Goal: Task Accomplishment & Management: Use online tool/utility

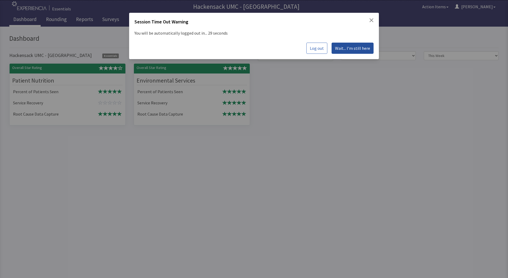
click at [350, 48] on span "Wait... I'm still here" at bounding box center [352, 48] width 35 height 6
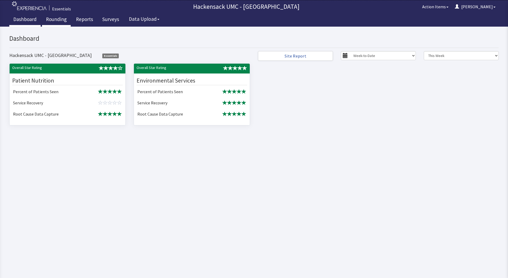
click at [55, 22] on link "Rounding" at bounding box center [56, 19] width 29 height 13
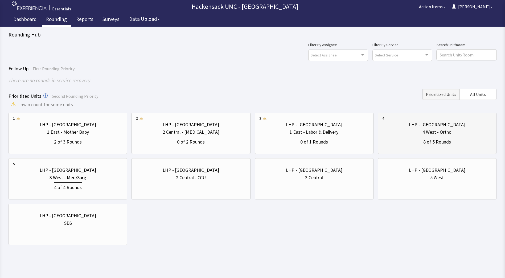
click at [428, 122] on div "LHP - [GEOGRAPHIC_DATA]" at bounding box center [437, 124] width 56 height 7
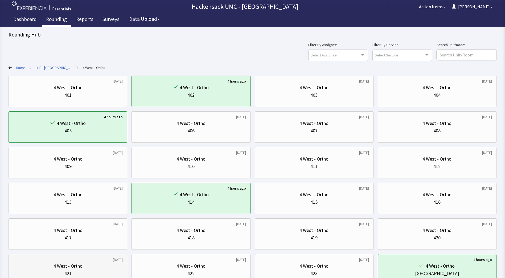
click at [79, 265] on div "4 West - Ortho" at bounding box center [67, 265] width 29 height 7
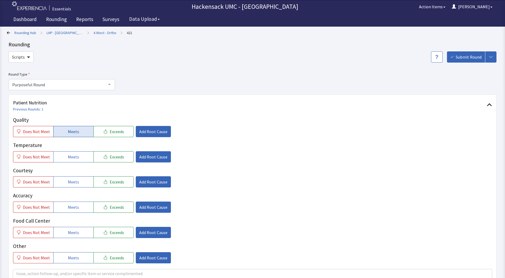
click at [71, 131] on span "Meets" at bounding box center [73, 131] width 11 height 6
click at [74, 160] on button "Meets" at bounding box center [73, 156] width 40 height 11
click at [71, 185] on button "Meets" at bounding box center [73, 181] width 40 height 11
click at [73, 205] on span "Meets" at bounding box center [73, 207] width 11 height 6
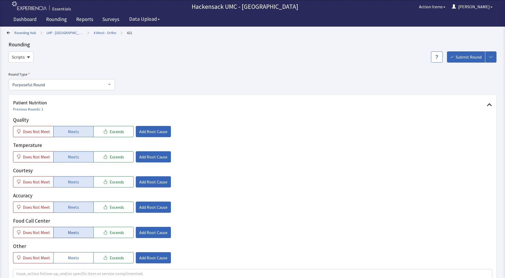
click at [73, 237] on button "Meets" at bounding box center [73, 232] width 40 height 11
click at [75, 256] on span "Meets" at bounding box center [73, 257] width 11 height 6
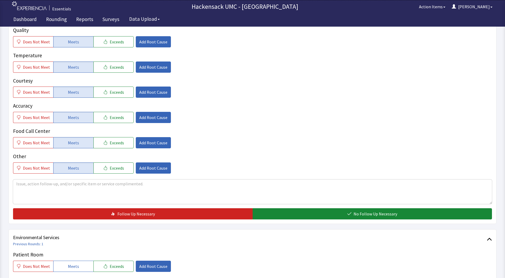
scroll to position [126, 0]
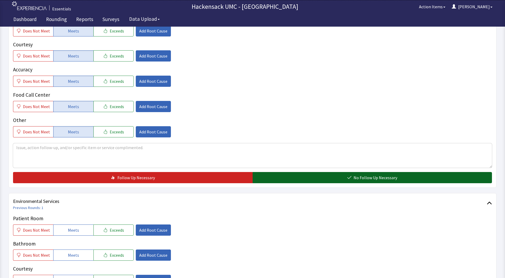
click at [389, 178] on span "No Follow Up Necessary" at bounding box center [375, 177] width 44 height 6
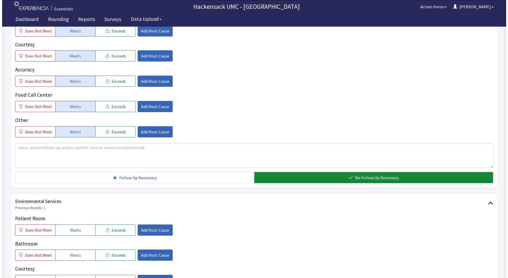
scroll to position [220, 0]
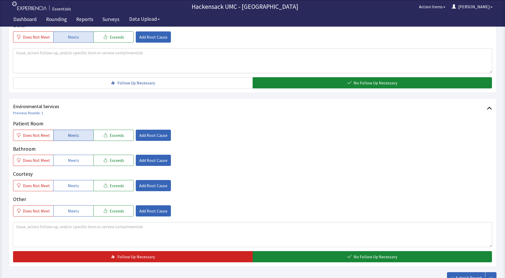
click at [79, 136] on button "Meets" at bounding box center [73, 135] width 40 height 11
click at [73, 158] on span "Meets" at bounding box center [73, 160] width 11 height 6
click at [74, 185] on span "Meets" at bounding box center [73, 185] width 11 height 6
click at [72, 214] on button "Meets" at bounding box center [73, 210] width 40 height 11
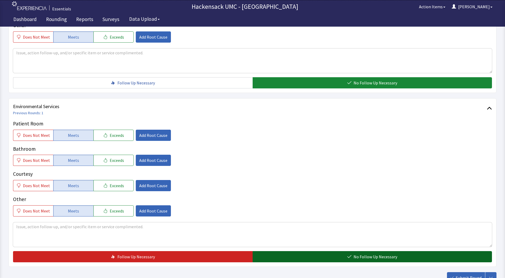
click at [284, 255] on button "No Follow Up Necessary" at bounding box center [371, 256] width 239 height 11
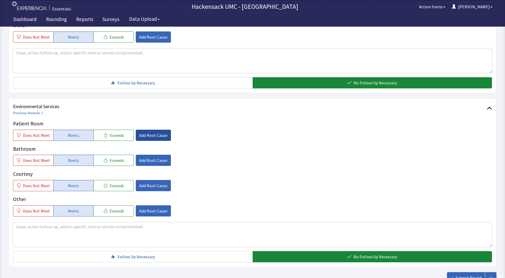
click at [148, 135] on span "Add Root Cause" at bounding box center [153, 135] width 28 height 6
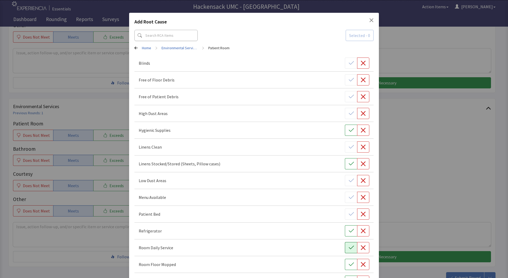
click at [349, 249] on icon "button" at bounding box center [351, 247] width 5 height 5
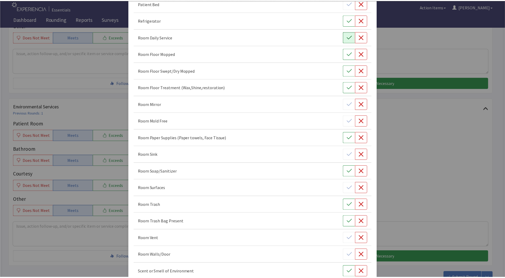
scroll to position [273, 0]
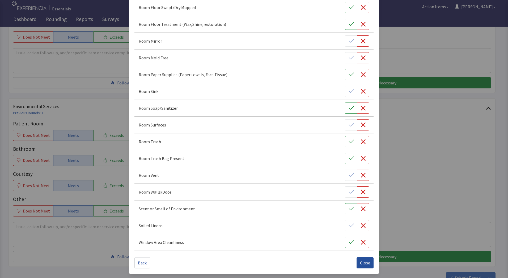
click at [363, 261] on span "Close" at bounding box center [365, 262] width 10 height 6
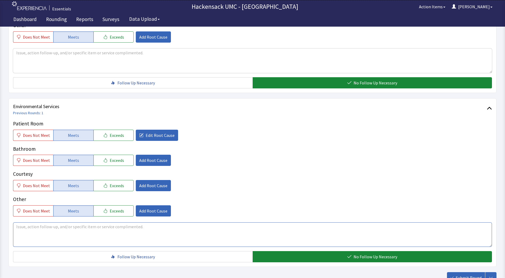
click at [99, 229] on textarea at bounding box center [252, 234] width 478 height 24
click at [119, 136] on span "Exceeds" at bounding box center [117, 135] width 14 height 6
click at [36, 227] on textarea at bounding box center [252, 234] width 478 height 24
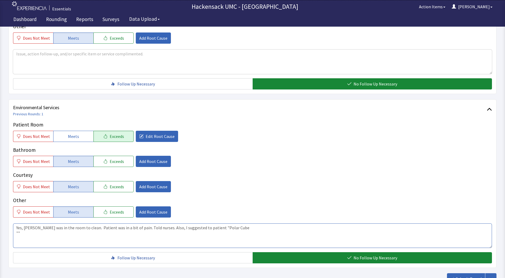
click at [225, 225] on textarea "Yes, Fitzroy was in the room to clean. Patient was in a bit of pain. Told nurse…" at bounding box center [252, 235] width 478 height 24
type textarea "Yes, Fitzroy was in the room to clean. Patient was in a bit of pain. Told nurse…"
click at [153, 213] on span "Add Root Cause" at bounding box center [153, 212] width 28 height 6
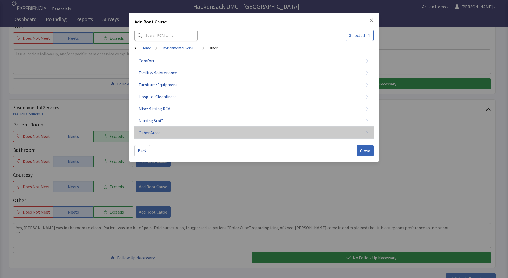
click at [167, 131] on button "Other Areas" at bounding box center [254, 133] width 239 height 12
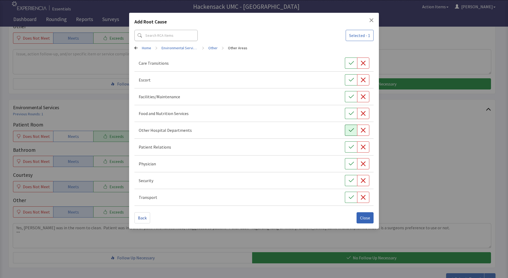
click at [352, 130] on icon "button" at bounding box center [351, 129] width 5 height 3
click at [368, 220] on span "Close" at bounding box center [365, 217] width 10 height 6
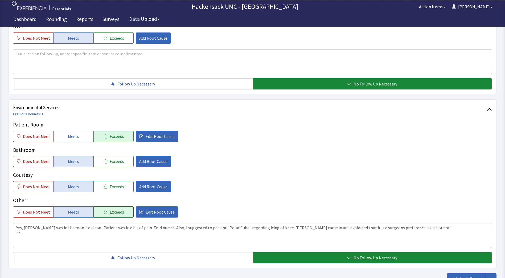
click at [104, 213] on button "Exceeds" at bounding box center [113, 211] width 40 height 11
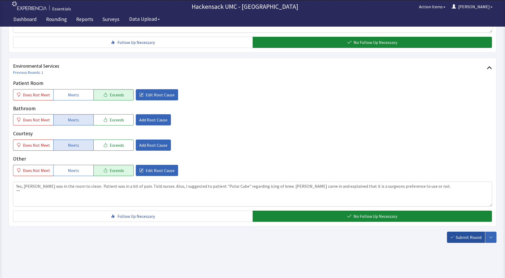
click at [465, 241] on button "Submit Round" at bounding box center [466, 236] width 38 height 11
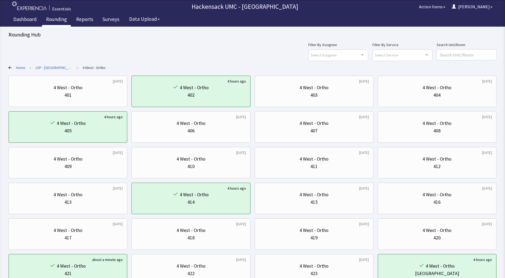
click at [51, 19] on link "Rounding" at bounding box center [56, 19] width 29 height 13
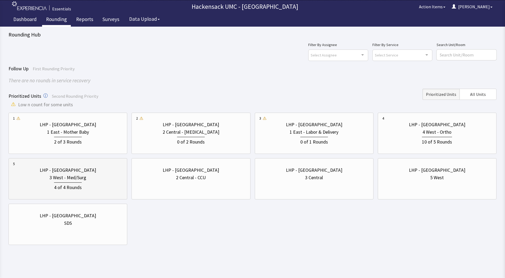
click at [87, 176] on div "3 West - Med/Surg" at bounding box center [68, 177] width 110 height 7
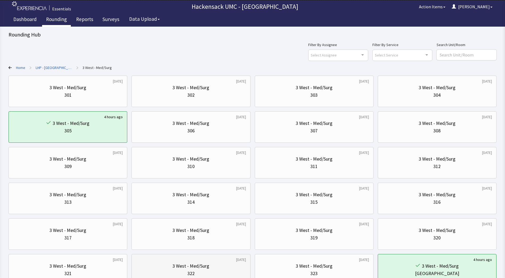
click at [202, 263] on div "3 West - Med/Surg" at bounding box center [190, 265] width 37 height 7
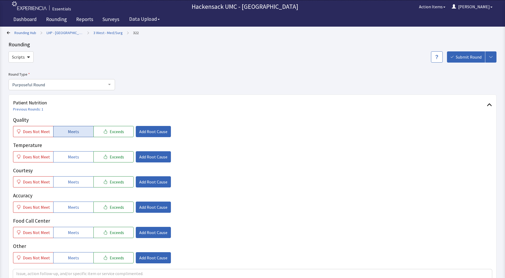
click at [80, 134] on button "Meets" at bounding box center [73, 131] width 40 height 11
click at [77, 154] on button "Meets" at bounding box center [73, 156] width 40 height 11
click at [77, 183] on button "Meets" at bounding box center [73, 181] width 40 height 11
click at [74, 207] on span "Meets" at bounding box center [73, 207] width 11 height 6
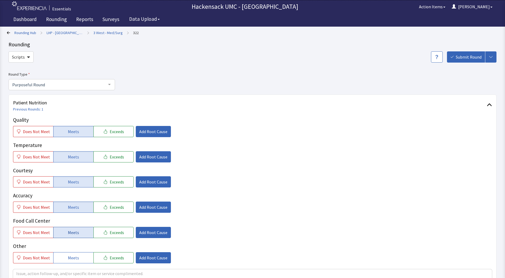
click at [72, 229] on span "Meets" at bounding box center [73, 232] width 11 height 6
click at [75, 254] on span "Meets" at bounding box center [73, 257] width 11 height 6
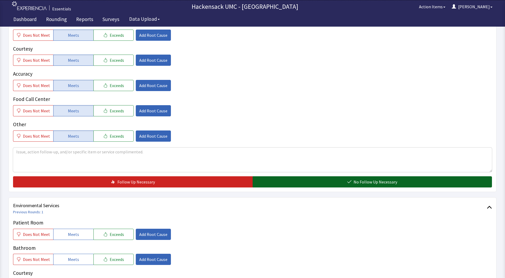
click at [303, 178] on button "No Follow Up Necessary" at bounding box center [371, 181] width 239 height 11
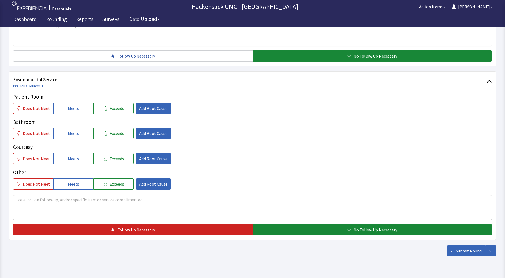
scroll to position [247, 0]
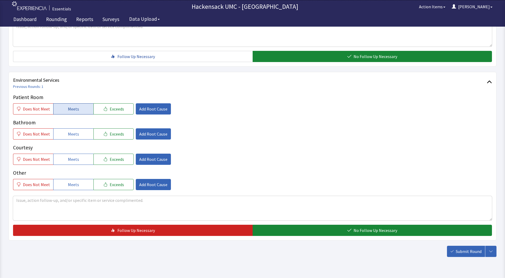
click at [71, 110] on span "Meets" at bounding box center [73, 109] width 11 height 6
click at [79, 139] on button "Meets" at bounding box center [73, 133] width 40 height 11
click at [79, 158] on button "Meets" at bounding box center [73, 158] width 40 height 11
click at [28, 182] on span "Does Not Meet" at bounding box center [36, 184] width 27 height 6
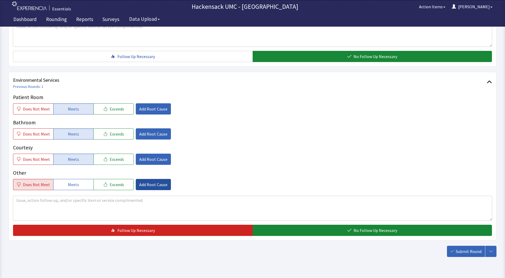
click at [155, 186] on span "Add Root Cause" at bounding box center [153, 184] width 28 height 6
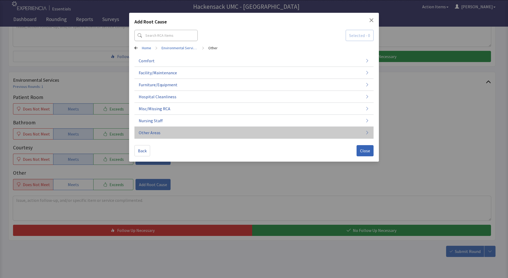
click at [154, 132] on span "Other Areas" at bounding box center [150, 132] width 22 height 6
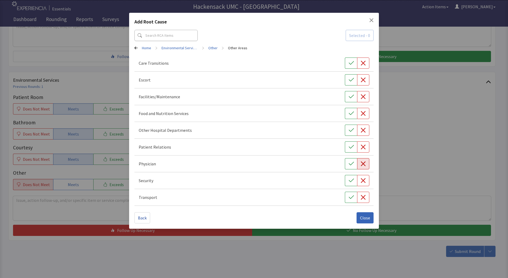
click at [361, 165] on icon "button" at bounding box center [363, 163] width 5 height 5
click at [362, 218] on span "Close" at bounding box center [365, 217] width 10 height 6
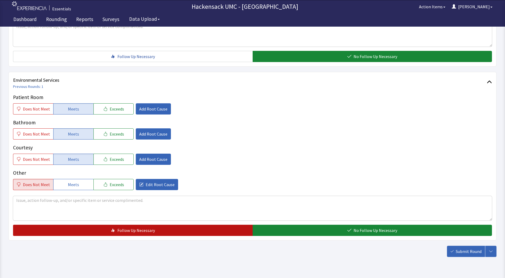
click at [171, 232] on button "Follow Up Necessary" at bounding box center [132, 229] width 239 height 11
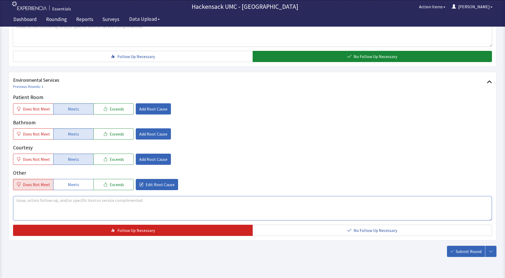
click at [100, 200] on textarea at bounding box center [252, 208] width 478 height 24
click at [136, 200] on textarea "Patient not happy with Dr Li and other tending physicians." at bounding box center [252, 208] width 478 height 24
type textarea "Patient not happy with Dr Li and other tending physicians. Patient asked the do…"
click at [460, 250] on span "Submit Round" at bounding box center [468, 251] width 26 height 6
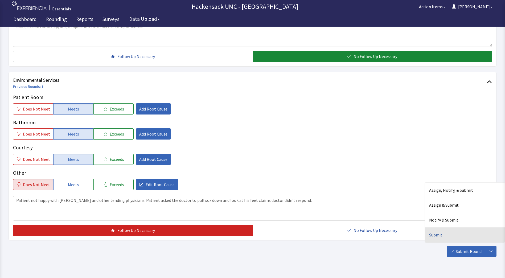
click at [437, 232] on div "Submit" at bounding box center [464, 234] width 80 height 15
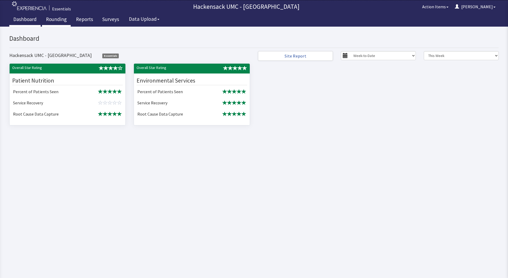
click at [56, 18] on link "Rounding" at bounding box center [56, 19] width 29 height 13
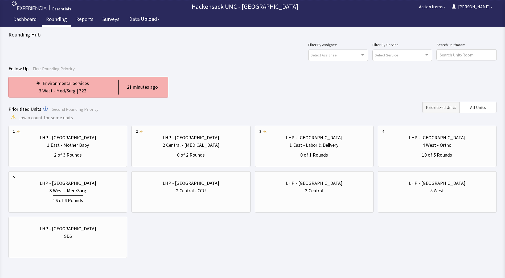
click at [98, 97] on div "Environmental Services 3 West - Med/Surg | 322 21 minutes ago" at bounding box center [89, 87] width 160 height 21
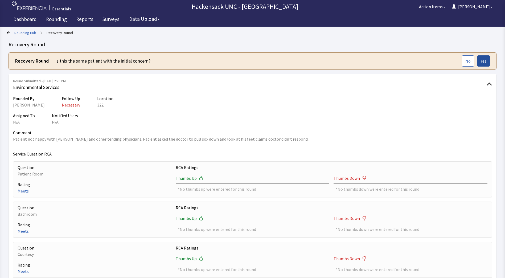
click at [483, 61] on span "Yes" at bounding box center [483, 61] width 6 height 6
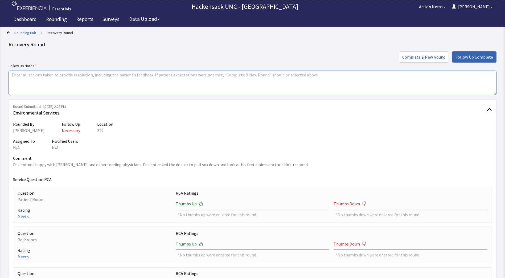
click at [189, 78] on textarea at bounding box center [252, 82] width 487 height 24
type textarea "Spoke to [PERSON_NAME]. He will send surgeon to look at patients concerns."
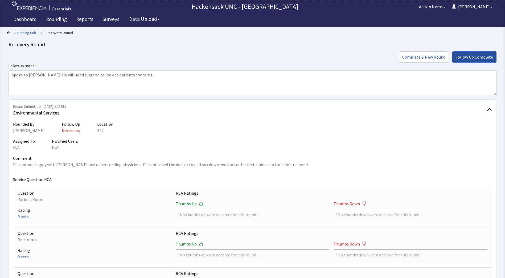
click at [471, 58] on span "Follow Up Complete" at bounding box center [473, 57] width 37 height 6
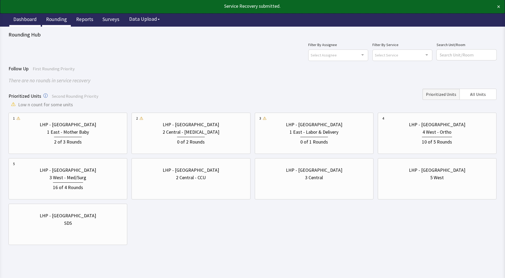
click at [26, 18] on link "Dashboard" at bounding box center [24, 19] width 31 height 13
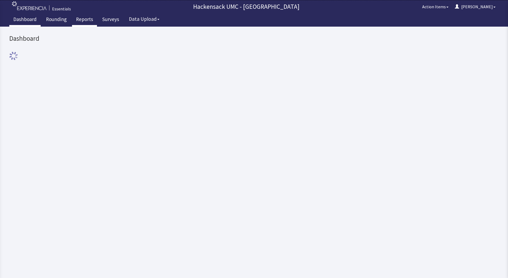
click at [83, 21] on link "Reports" at bounding box center [84, 19] width 25 height 13
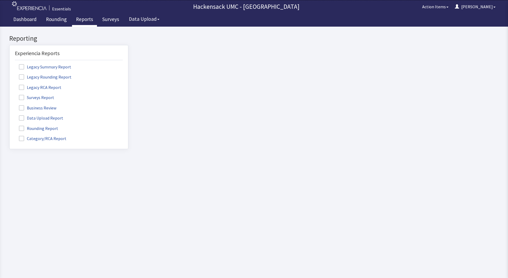
click at [22, 91] on ul "Legacy Summary Report Legacy Rounding Report Legacy RCA Report Surveys Report B…" at bounding box center [69, 102] width 108 height 79
click at [22, 88] on span at bounding box center [21, 87] width 5 height 5
click at [10, 84] on input "Legacy RCA Report" at bounding box center [10, 84] width 0 height 0
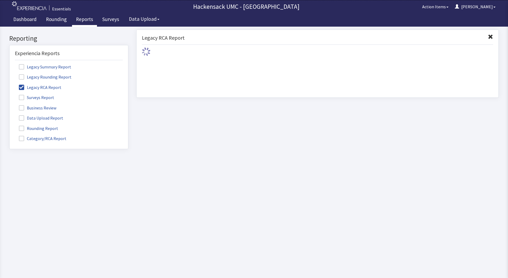
click at [22, 77] on span at bounding box center [21, 76] width 5 height 5
click at [10, 74] on input "Legacy Rounding Report" at bounding box center [10, 74] width 0 height 0
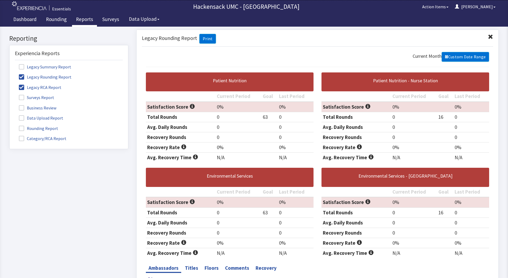
click at [23, 65] on span at bounding box center [21, 66] width 5 height 5
click at [10, 64] on input "Legacy Summary Report" at bounding box center [10, 64] width 0 height 0
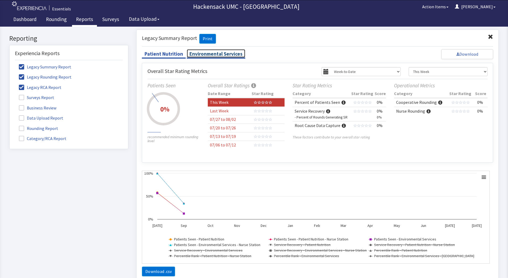
click at [228, 51] on link "Environmental Services" at bounding box center [216, 53] width 59 height 9
click at [23, 87] on span at bounding box center [21, 87] width 5 height 5
click at [10, 84] on input "Legacy RCA Report" at bounding box center [10, 84] width 0 height 0
click at [19, 76] on span at bounding box center [21, 76] width 5 height 5
click at [10, 74] on input "Legacy Rounding Report" at bounding box center [10, 74] width 0 height 0
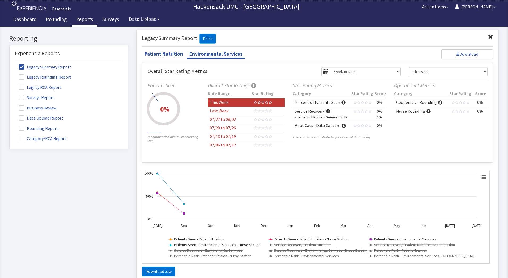
click at [21, 67] on span at bounding box center [21, 66] width 5 height 5
click at [10, 64] on input "Legacy Summary Report" at bounding box center [10, 64] width 0 height 0
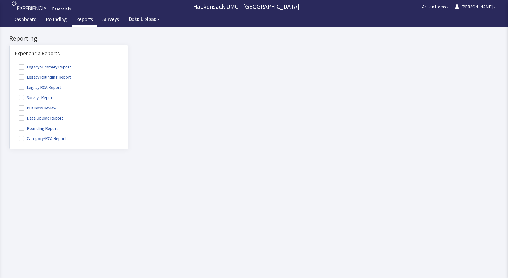
click at [19, 127] on span at bounding box center [21, 128] width 5 height 5
click at [10, 125] on input "Rounding Report" at bounding box center [10, 125] width 0 height 0
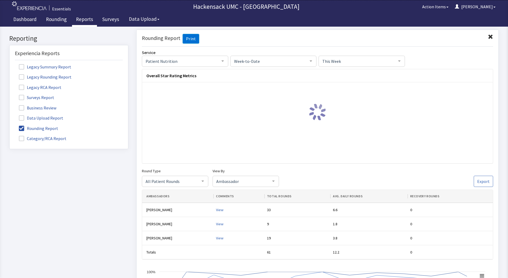
click at [21, 137] on span at bounding box center [21, 138] width 5 height 5
click at [10, 135] on input "Category/RCA Report" at bounding box center [10, 135] width 0 height 0
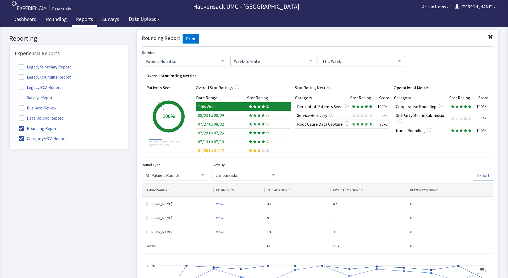
click div
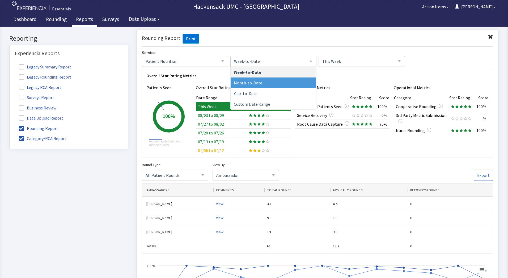
click at [269, 81] on span "Month-to-Date" at bounding box center [274, 82] width 86 height 11
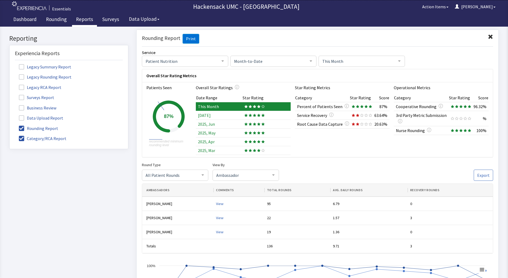
drag, startPoint x: 507, startPoint y: 64, endPoint x: 508, endPoint y: 46, distance: 17.6
click at [29, 20] on link "Dashboard" at bounding box center [24, 19] width 31 height 13
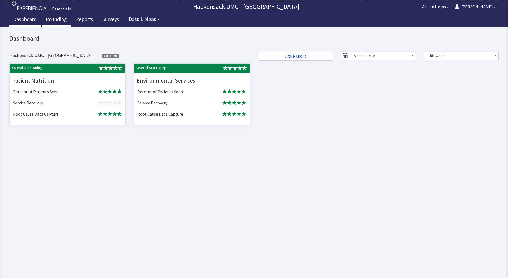
click at [60, 19] on link "Rounding" at bounding box center [56, 19] width 29 height 13
